Goal: Information Seeking & Learning: Learn about a topic

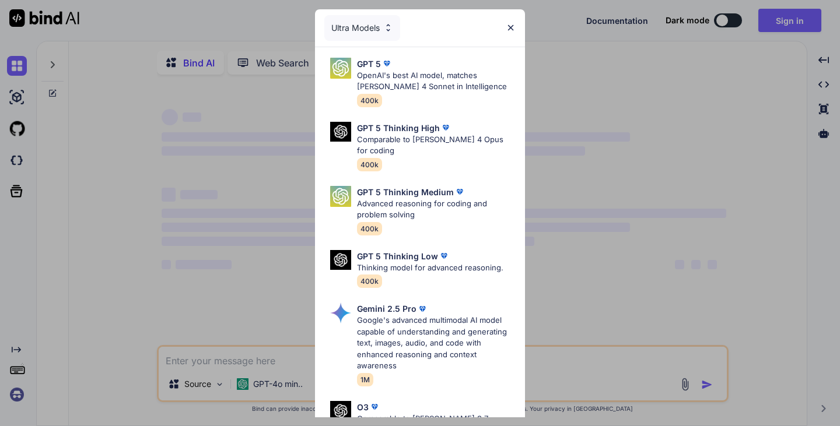
click at [616, 121] on div "Ultra Models GPT 5 OpenAI's best AI model, matches [PERSON_NAME] 4 Sonnet in In…" at bounding box center [420, 213] width 840 height 426
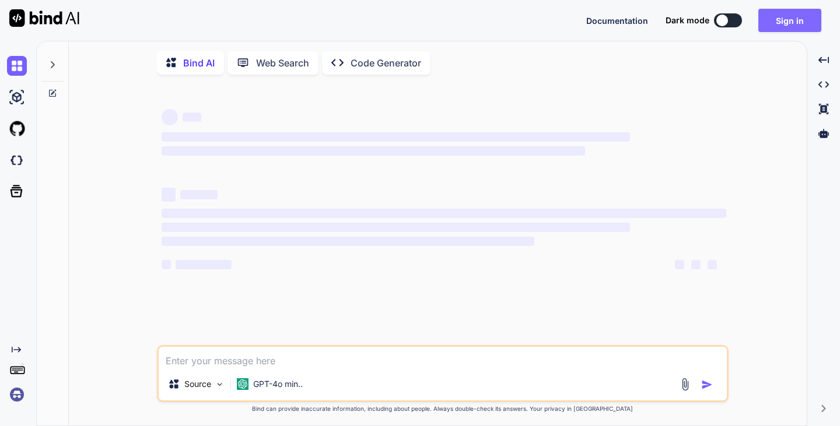
click at [790, 23] on button "Sign in" at bounding box center [789, 20] width 63 height 23
type textarea "x"
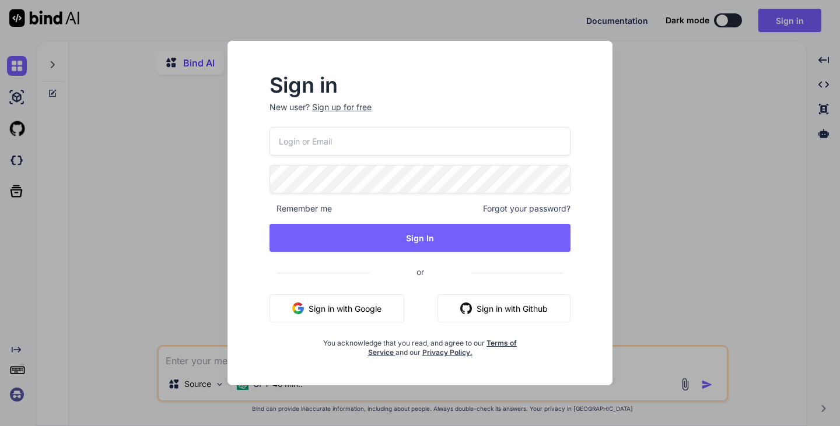
type input "[EMAIL_ADDRESS][DOMAIN_NAME]"
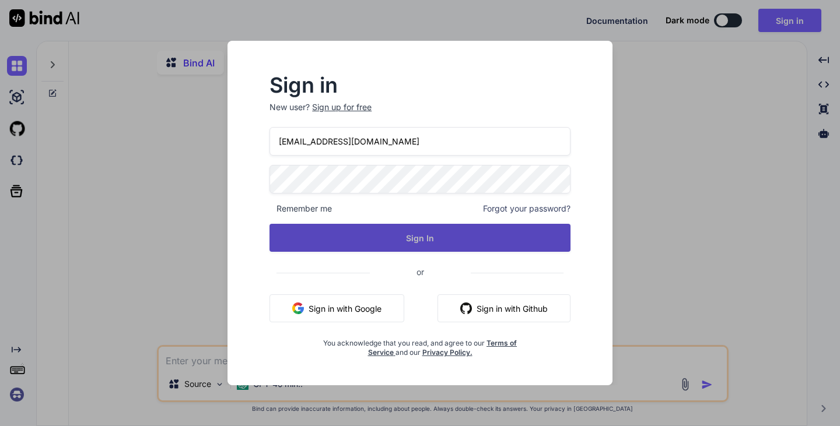
click at [408, 242] on button "Sign In" at bounding box center [419, 238] width 301 height 28
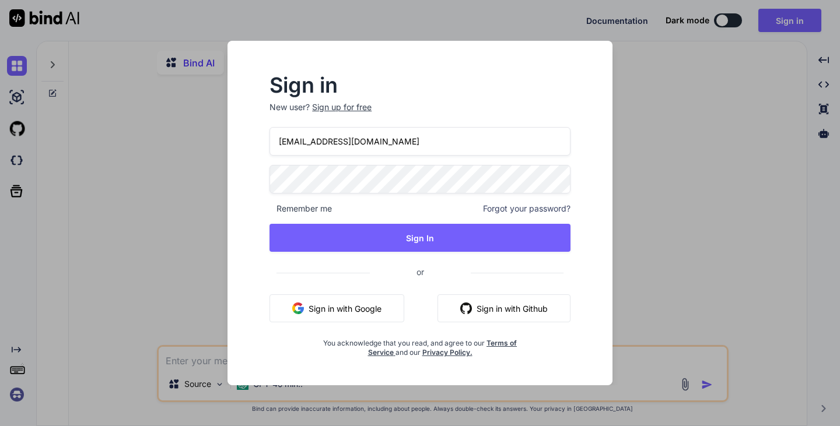
click at [398, 140] on input "[EMAIL_ADDRESS][DOMAIN_NAME]" at bounding box center [419, 141] width 301 height 29
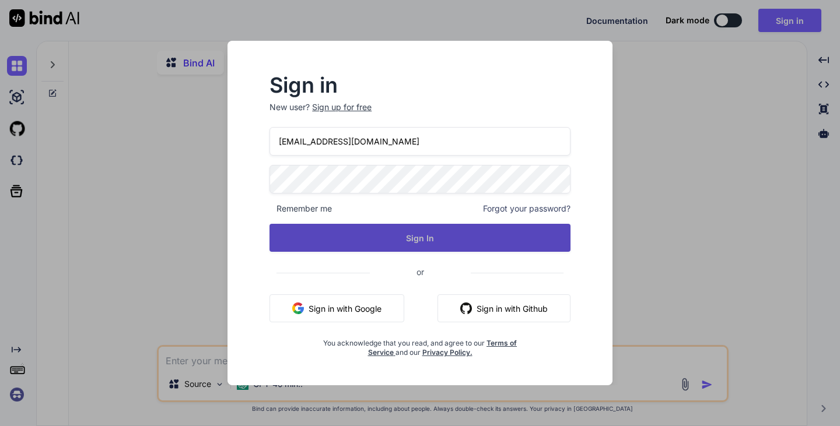
click at [443, 233] on button "Sign In" at bounding box center [419, 238] width 301 height 28
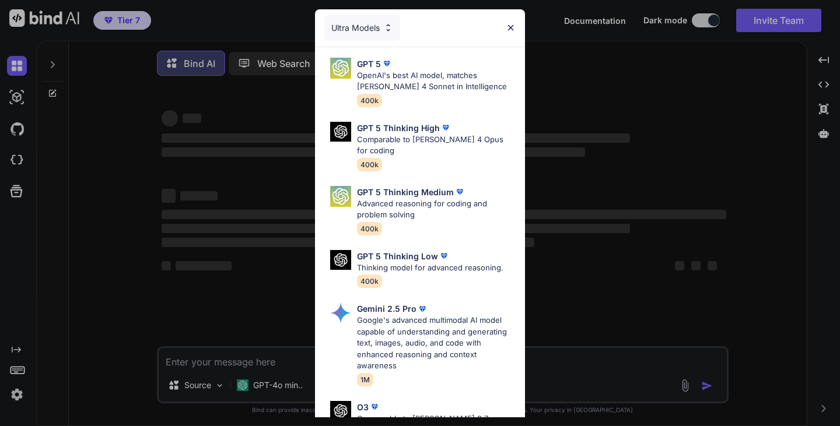
type textarea "x"
click at [512, 26] on img at bounding box center [511, 28] width 10 height 10
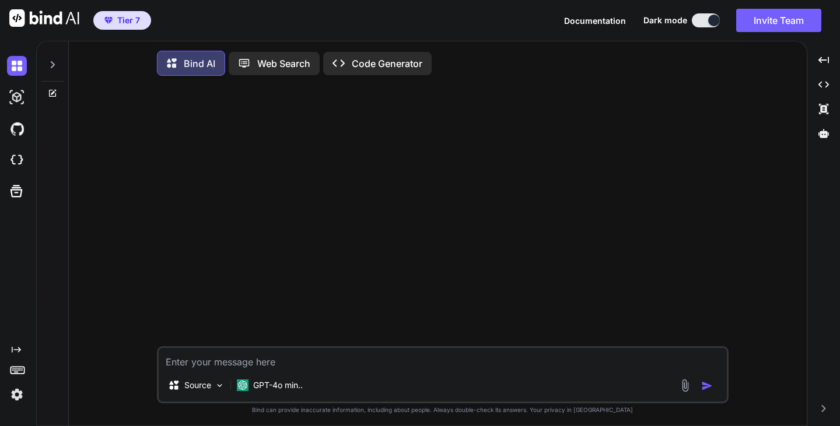
click at [8, 400] on img at bounding box center [17, 395] width 20 height 20
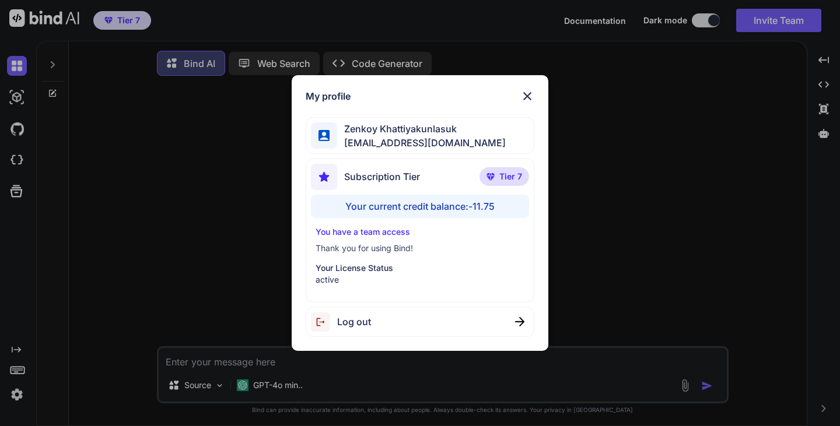
click at [439, 203] on div "Your current credit balance: -11.75" at bounding box center [420, 206] width 218 height 23
drag, startPoint x: 338, startPoint y: 209, endPoint x: 510, endPoint y: 207, distance: 172.1
click at [510, 207] on div "Your current credit balance: -11.75" at bounding box center [420, 206] width 218 height 23
click at [458, 212] on div "Your current credit balance: -11.75" at bounding box center [420, 206] width 218 height 23
click at [528, 93] on img at bounding box center [527, 96] width 14 height 14
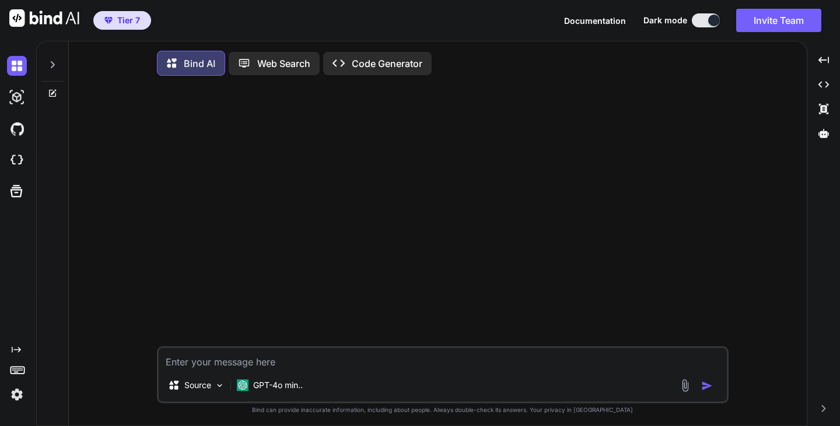
click at [16, 399] on img at bounding box center [17, 395] width 20 height 20
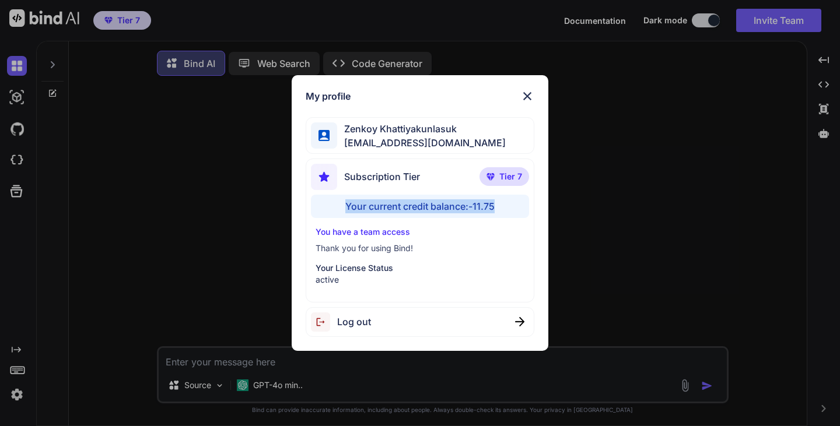
drag, startPoint x: 349, startPoint y: 205, endPoint x: 518, endPoint y: 208, distance: 169.2
click at [518, 208] on div "Your current credit balance: -11.75" at bounding box center [420, 206] width 218 height 23
click at [364, 179] on span "Subscription Tier" at bounding box center [382, 177] width 76 height 14
click at [400, 138] on span "[EMAIL_ADDRESS][DOMAIN_NAME]" at bounding box center [421, 143] width 169 height 14
click at [527, 90] on img at bounding box center [527, 96] width 14 height 14
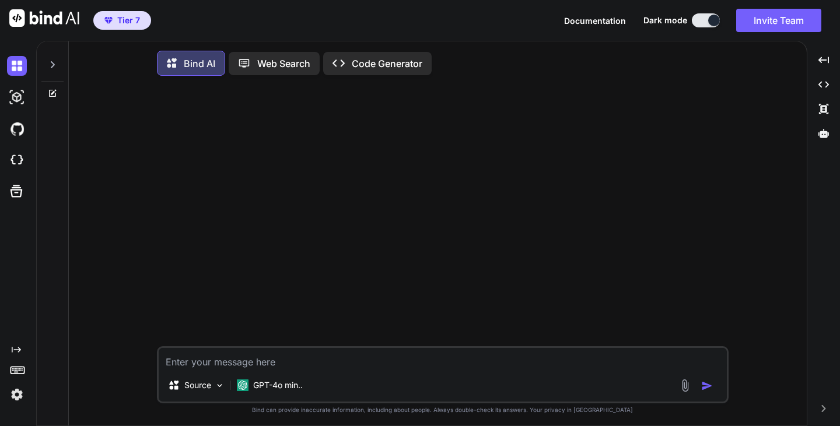
click at [17, 392] on img at bounding box center [17, 395] width 20 height 20
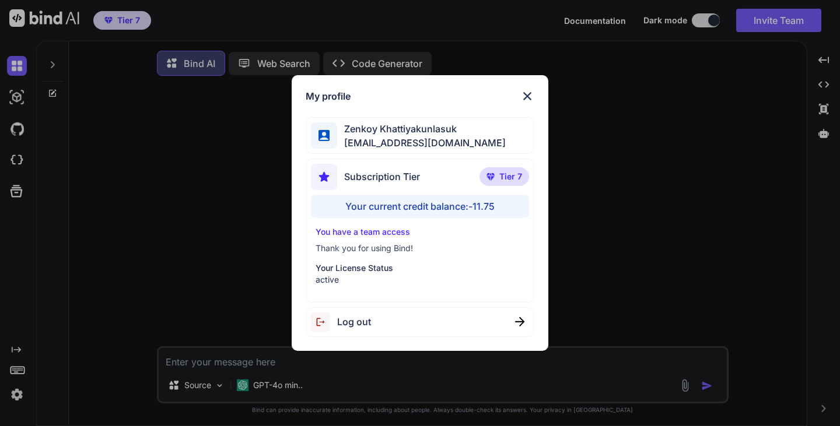
click at [14, 394] on div "My profile [PERSON_NAME] [EMAIL_ADDRESS][DOMAIN_NAME] Subscription Tier Tier 7 …" at bounding box center [420, 213] width 840 height 426
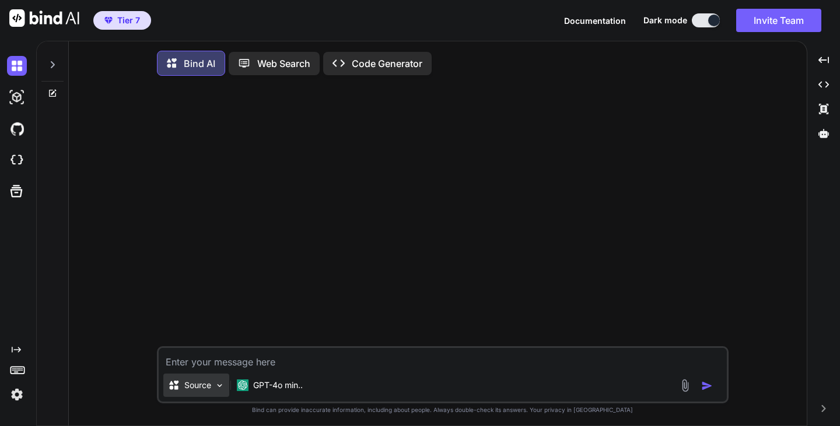
click at [204, 384] on p "Source" at bounding box center [197, 386] width 27 height 12
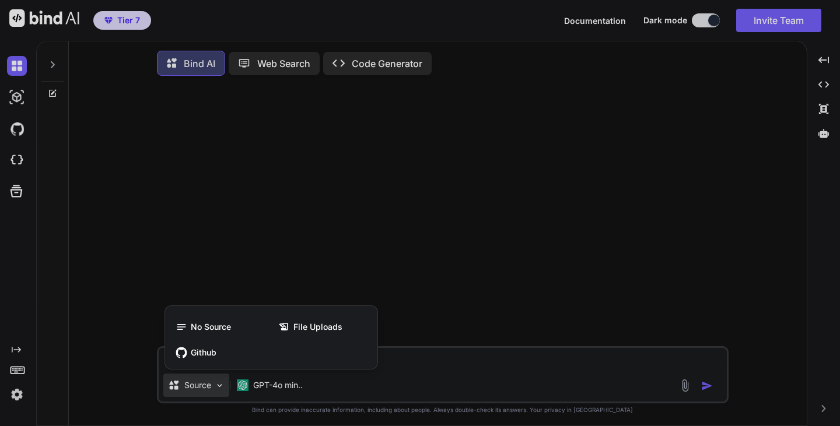
click at [206, 385] on div at bounding box center [420, 213] width 840 height 426
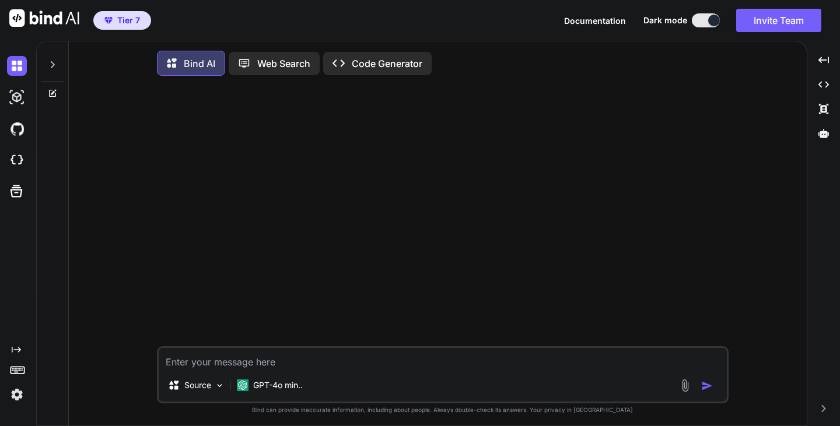
click at [234, 361] on textarea at bounding box center [443, 358] width 568 height 21
type textarea "ส"
click at [282, 379] on div "GPT-4o min.." at bounding box center [269, 385] width 75 height 23
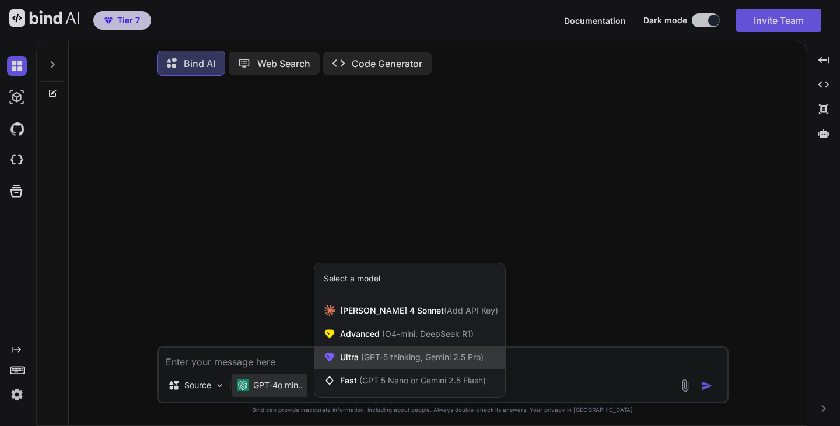
click at [466, 357] on span "(GPT-5 thinking, Gemini 2.5 Pro)" at bounding box center [421, 357] width 125 height 10
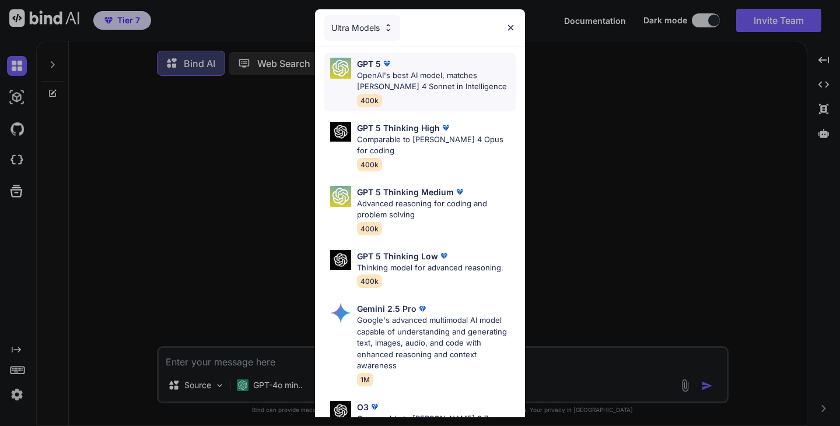
click at [422, 73] on p "OpenAI's best AI model, matches [PERSON_NAME] 4 Sonnet in Intelligence" at bounding box center [436, 81] width 159 height 23
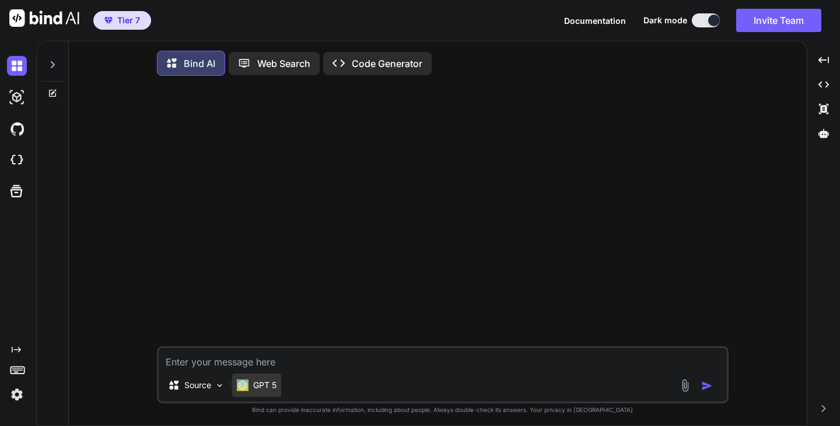
click at [265, 387] on p "GPT 5" at bounding box center [264, 386] width 23 height 12
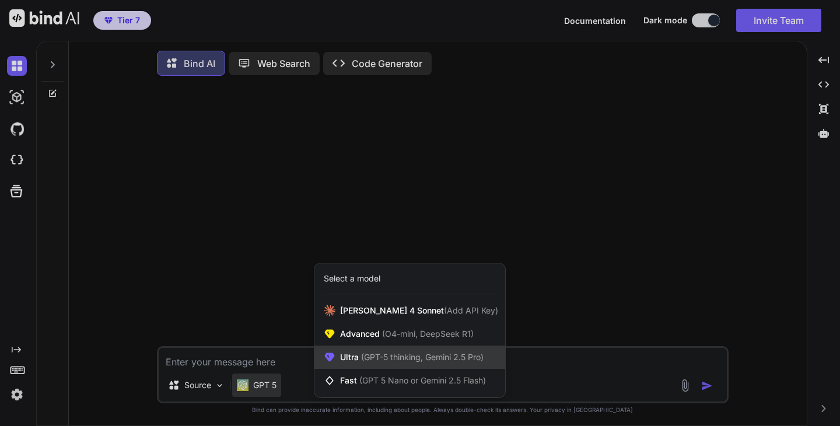
click at [433, 362] on span "(GPT-5 thinking, Gemini 2.5 Pro)" at bounding box center [421, 357] width 125 height 10
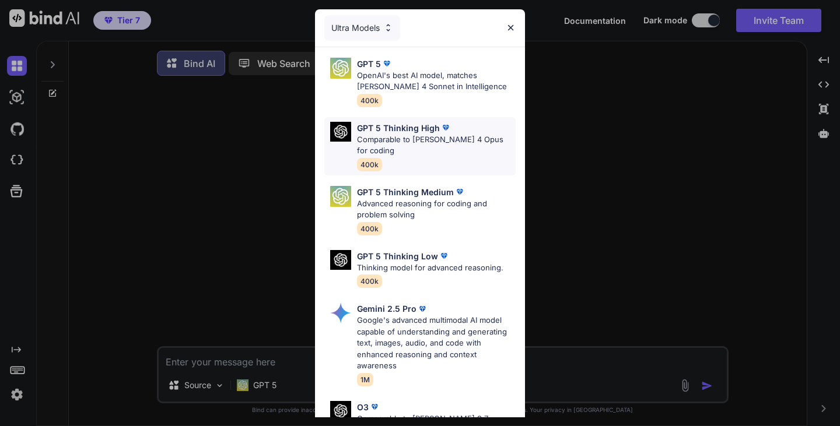
click at [409, 143] on p "Comparable to [PERSON_NAME] 4 Opus for coding" at bounding box center [436, 145] width 159 height 23
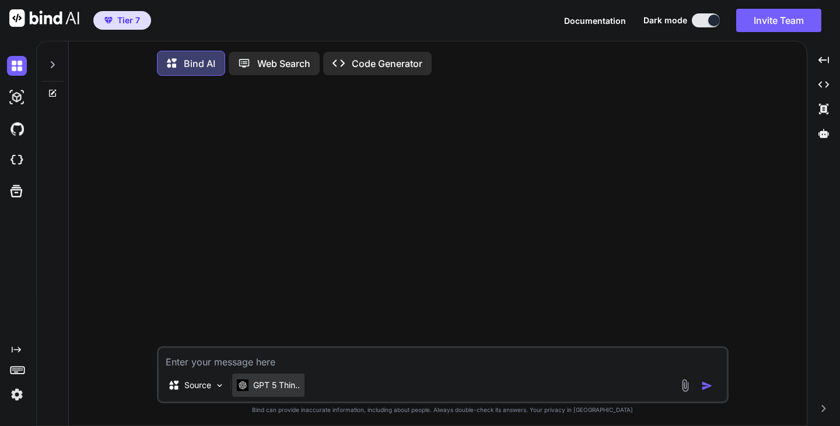
click at [283, 391] on p "GPT 5 Thin.." at bounding box center [276, 386] width 47 height 12
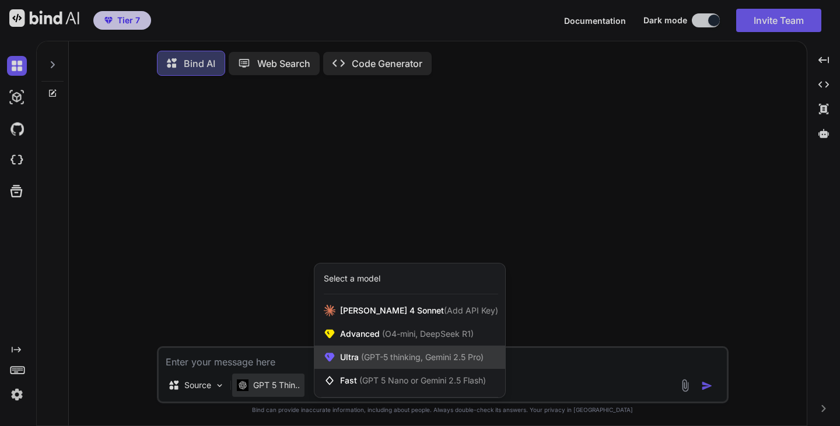
click at [394, 360] on span "(GPT-5 thinking, Gemini 2.5 Pro)" at bounding box center [421, 357] width 125 height 10
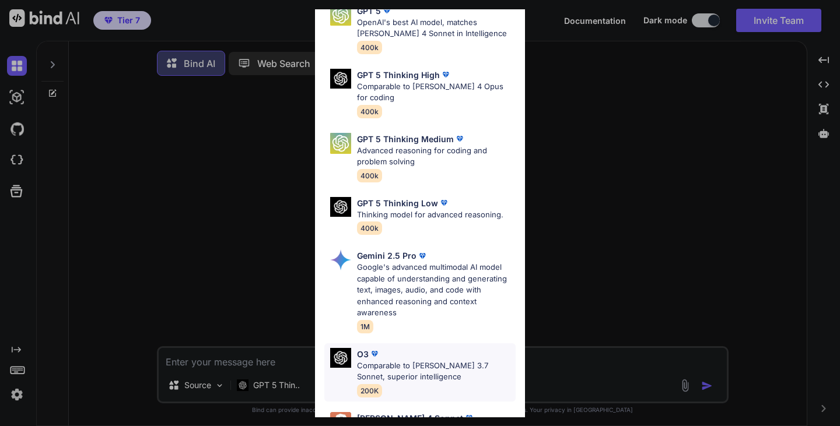
scroll to position [140, 0]
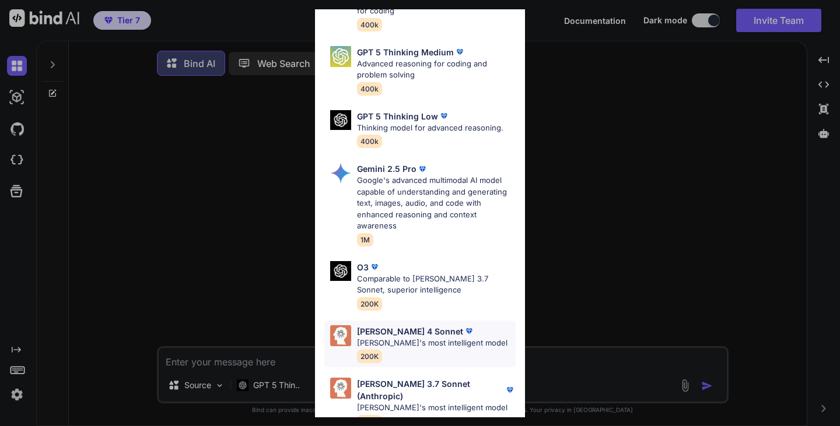
click at [446, 338] on p "[PERSON_NAME]'s most intelligent model" at bounding box center [432, 344] width 150 height 12
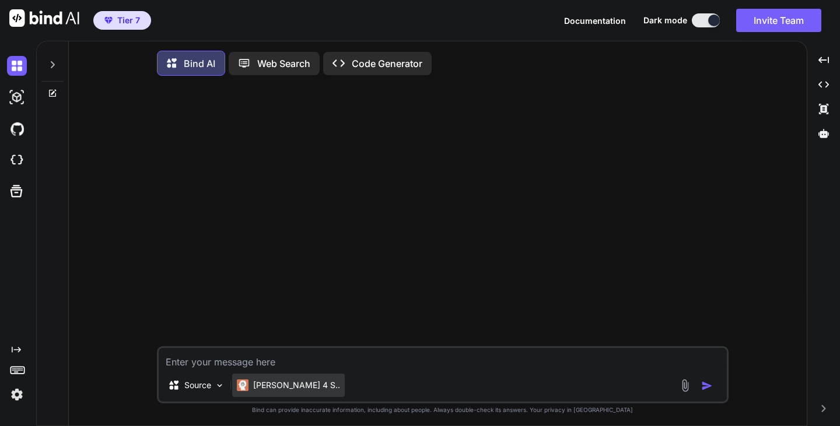
click at [268, 391] on p "[PERSON_NAME] 4 S.." at bounding box center [296, 386] width 87 height 12
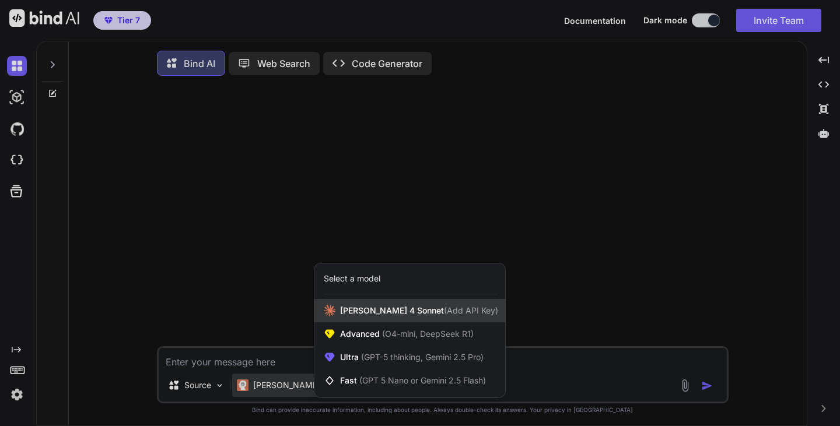
click at [444, 312] on span "(Add API Key)" at bounding box center [471, 311] width 54 height 10
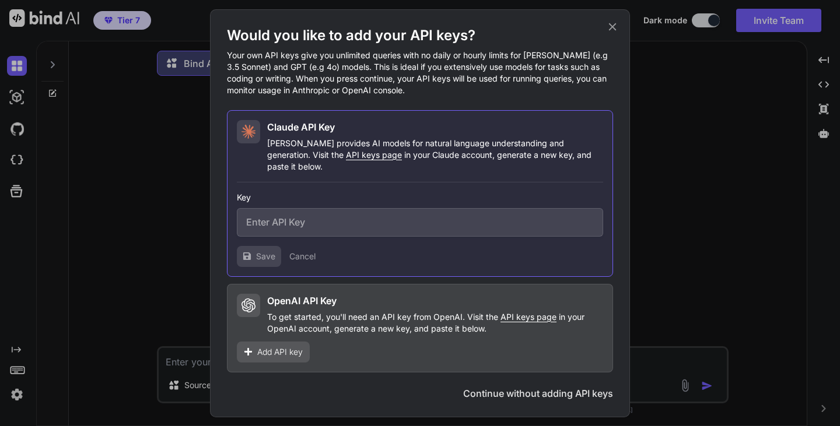
click at [618, 30] on icon at bounding box center [612, 26] width 13 height 13
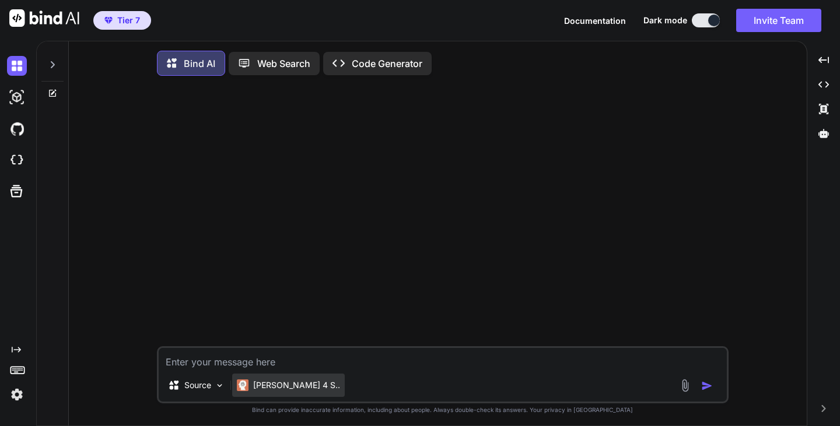
click at [273, 391] on p "[PERSON_NAME] 4 S.." at bounding box center [296, 386] width 87 height 12
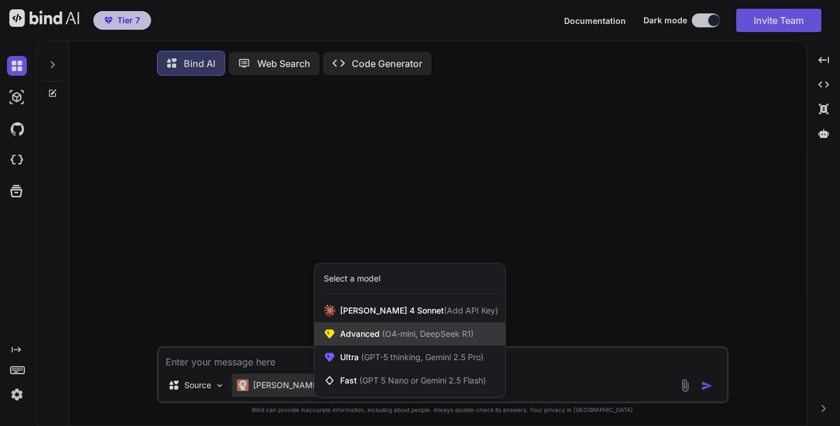
click at [413, 336] on span "(O4-mini, DeepSeek R1)" at bounding box center [427, 334] width 94 height 10
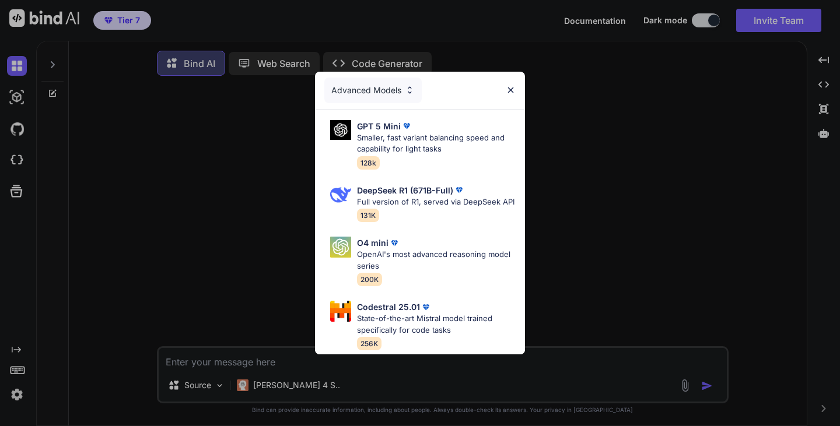
click at [268, 385] on div "Advanced Models GPT 5 Mini Smaller, fast variant balancing speed and capability…" at bounding box center [420, 213] width 840 height 426
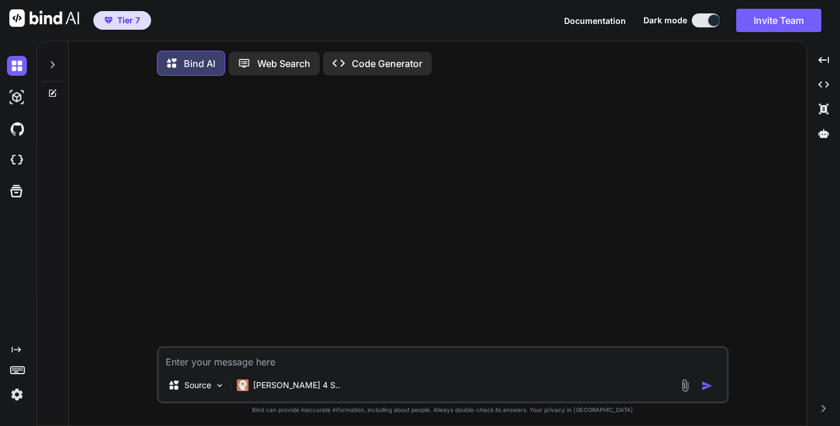
click at [268, 385] on p "[PERSON_NAME] 4 S.." at bounding box center [296, 386] width 87 height 12
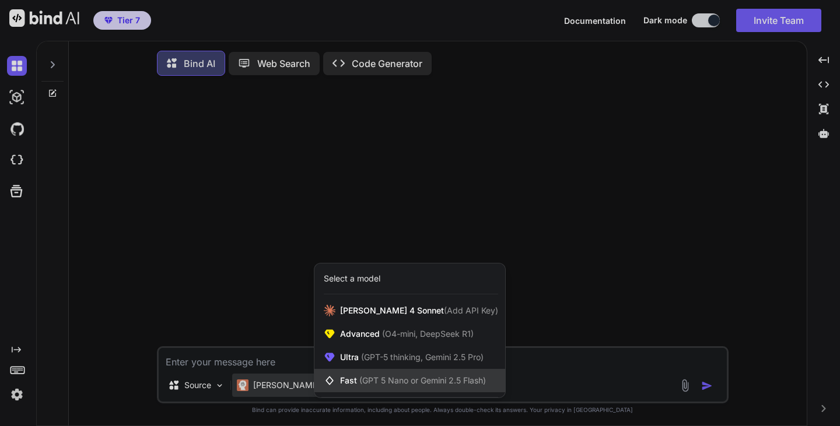
click at [394, 383] on span "(GPT 5 Nano or Gemini 2.5 Flash)" at bounding box center [422, 381] width 127 height 10
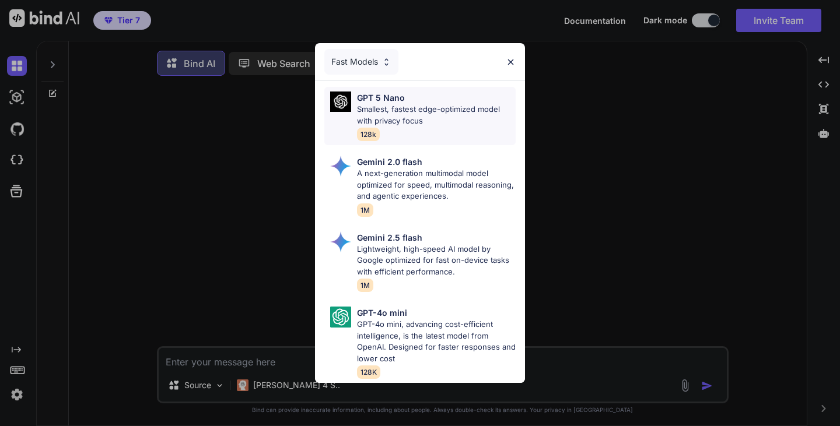
click at [402, 110] on p "Smallest, fastest edge-optimized model with privacy focus" at bounding box center [436, 115] width 159 height 23
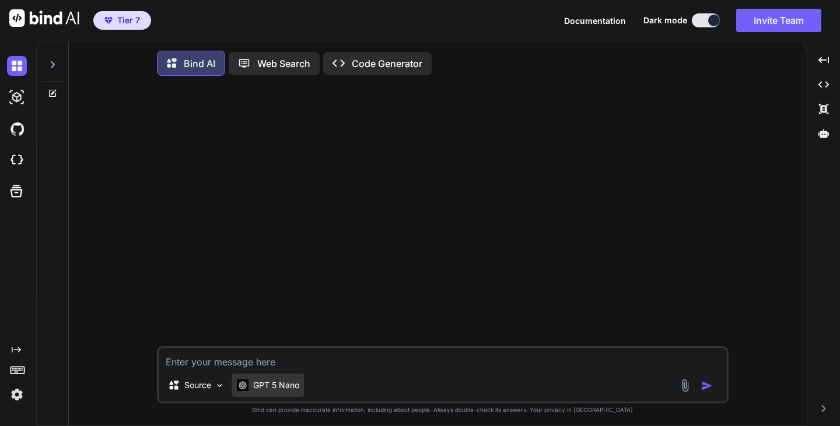
click at [268, 387] on p "GPT 5 Nano" at bounding box center [276, 386] width 46 height 12
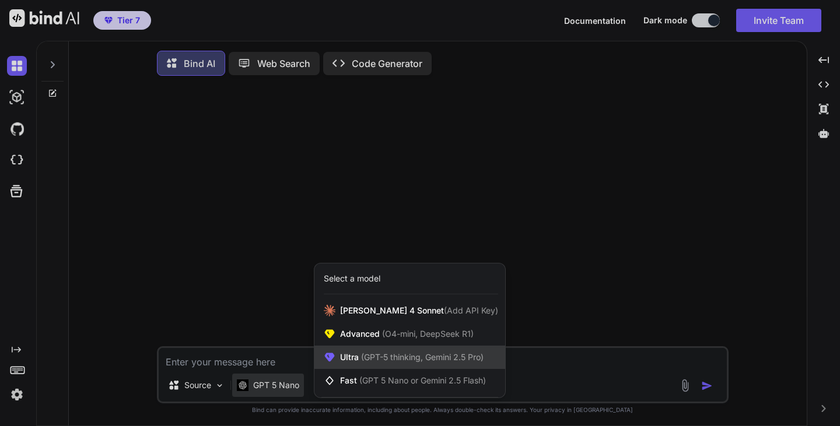
click at [377, 362] on span "(GPT-5 thinking, Gemini 2.5 Pro)" at bounding box center [421, 357] width 125 height 10
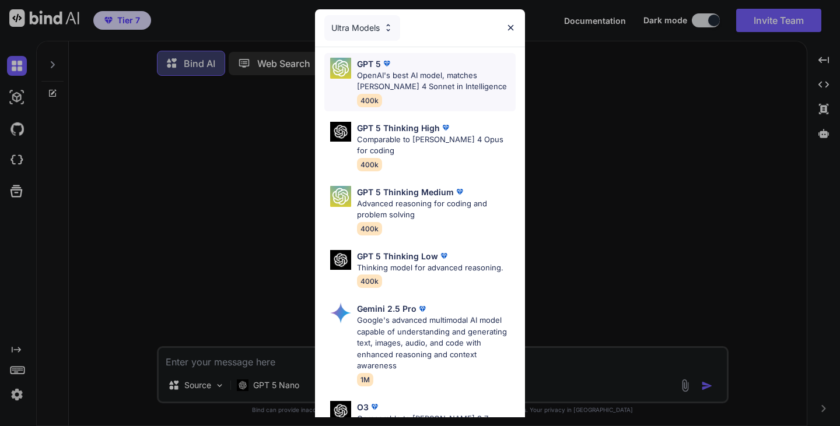
click at [423, 84] on p "OpenAI's best AI model, matches [PERSON_NAME] 4 Sonnet in Intelligence" at bounding box center [436, 81] width 159 height 23
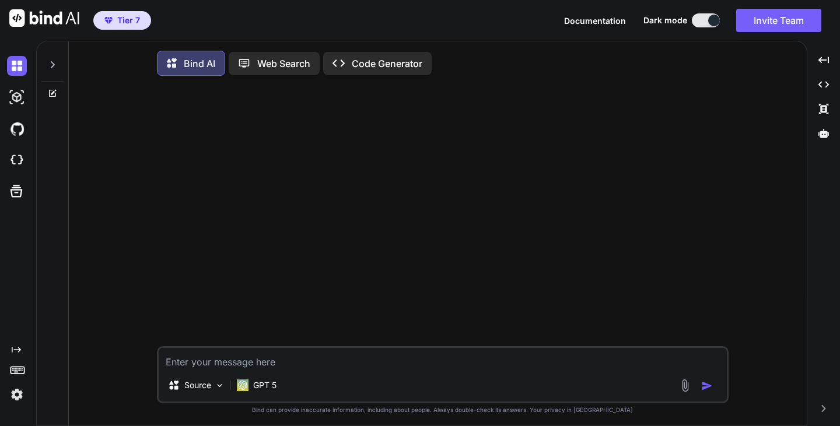
click at [6, 398] on div "Created with Pixso." at bounding box center [15, 374] width 31 height 59
click at [14, 396] on img at bounding box center [17, 395] width 20 height 20
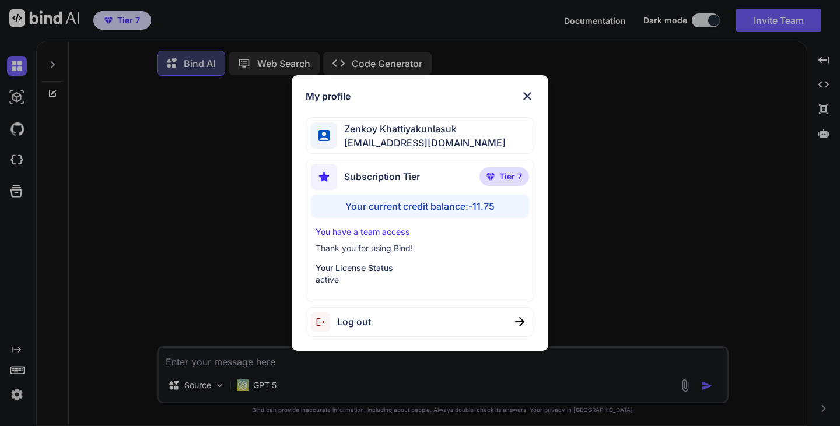
click at [15, 396] on div "My profile [PERSON_NAME] [EMAIL_ADDRESS][DOMAIN_NAME] Subscription Tier Tier 7 …" at bounding box center [420, 213] width 840 height 426
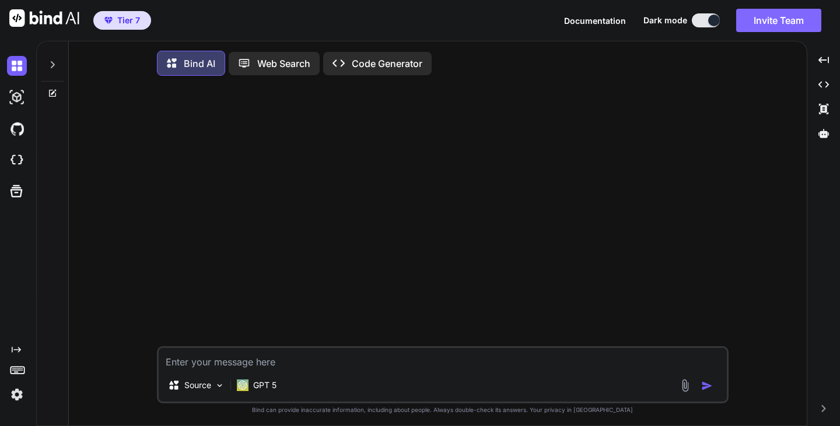
click at [767, 21] on button "Invite Team" at bounding box center [778, 20] width 85 height 23
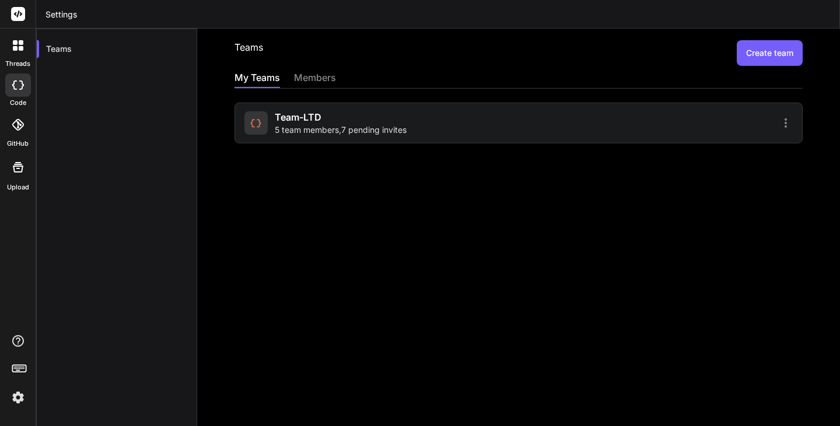
click at [314, 127] on span "5 team members , 7 pending invites" at bounding box center [341, 130] width 132 height 12
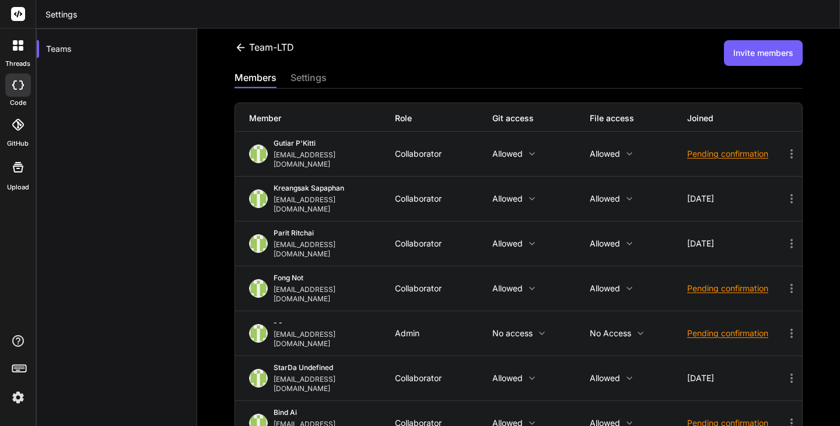
scroll to position [145, 0]
